Goal: Information Seeking & Learning: Learn about a topic

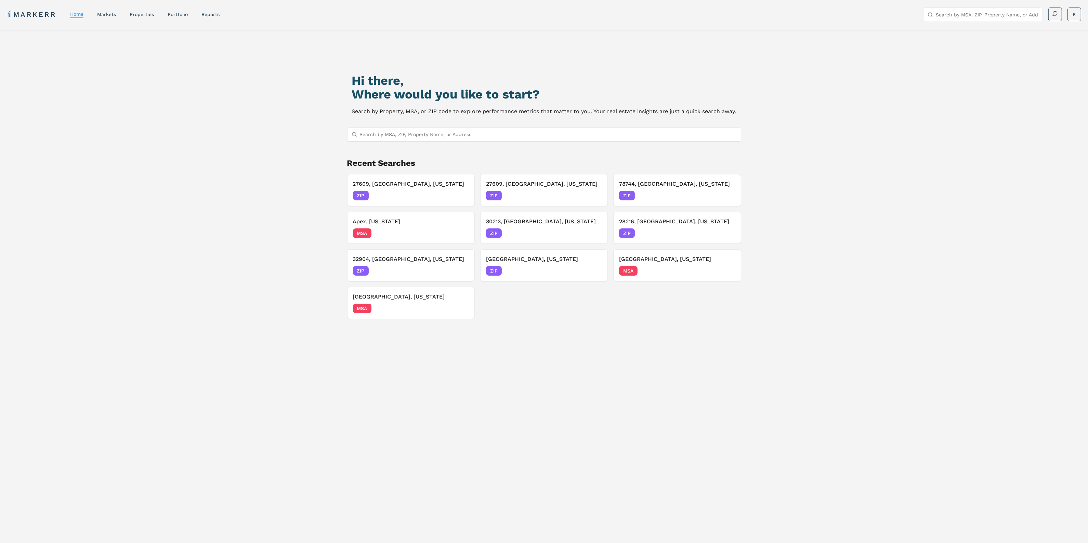
click at [369, 134] on input "Search by MSA, ZIP, Property Name, or Address" at bounding box center [548, 135] width 377 height 14
type input "37013"
click at [364, 148] on div "37013, Antioch, Tennessee" at bounding box center [401, 147] width 96 height 7
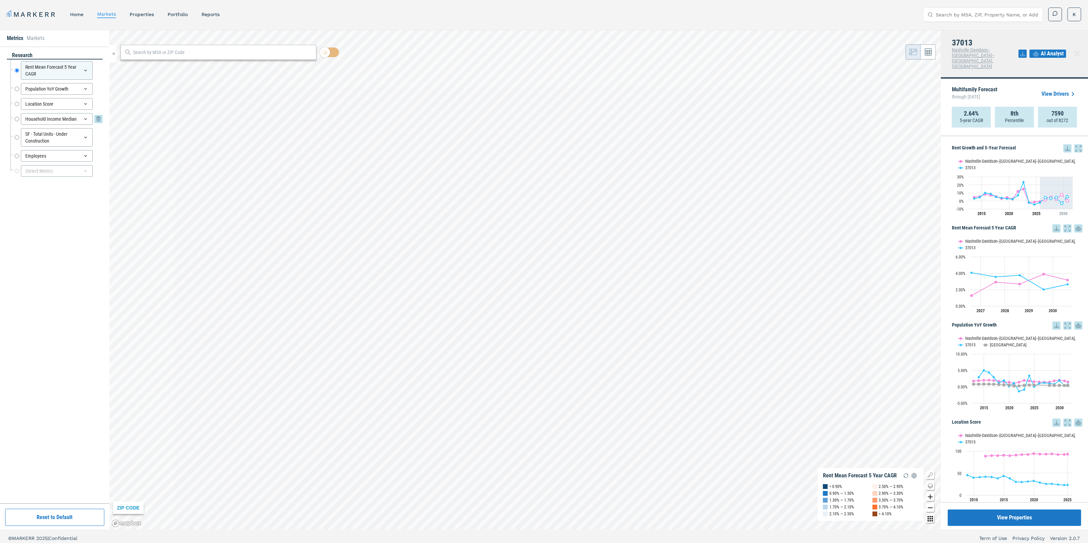
click at [15, 117] on input "Household Income Median" at bounding box center [17, 119] width 4 height 12
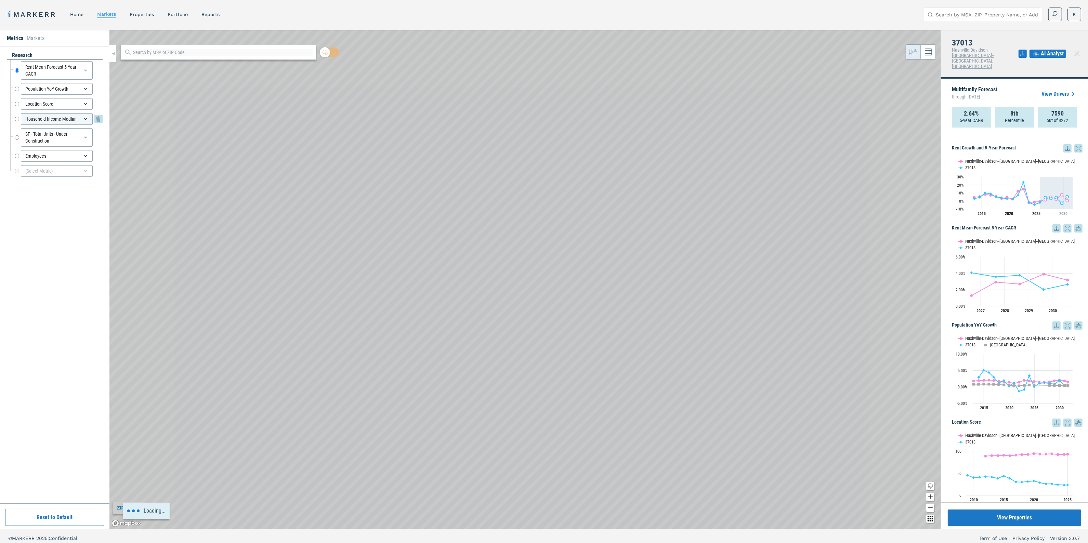
radio input "false"
radio input "true"
